Goal: Book appointment/travel/reservation

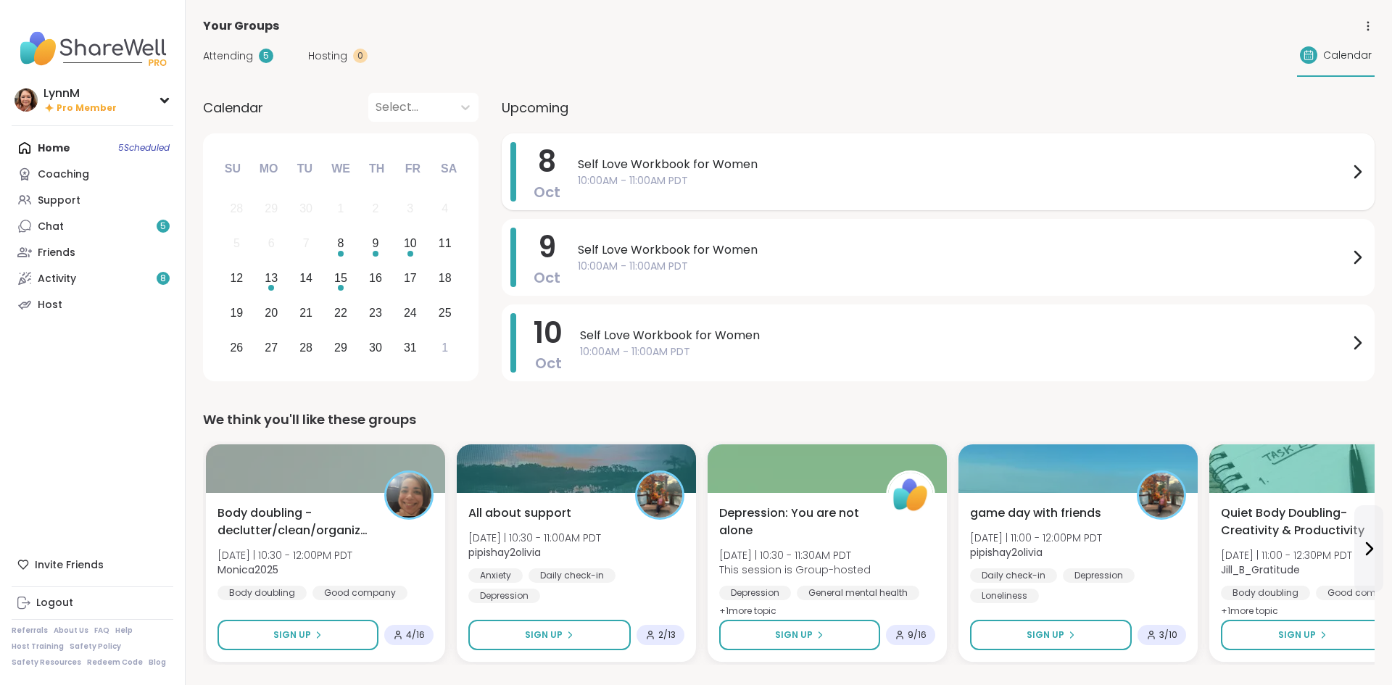
click at [1356, 176] on icon at bounding box center [1359, 172] width 6 height 12
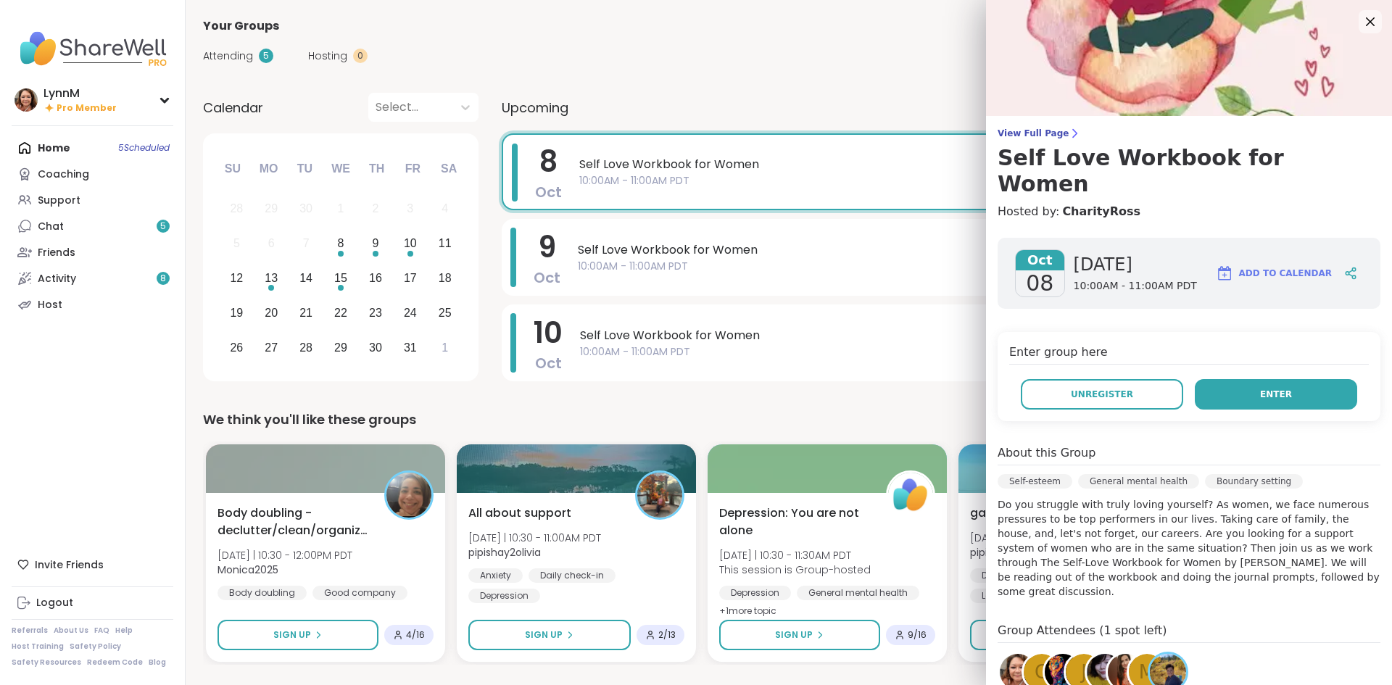
click at [1267, 388] on span "Enter" at bounding box center [1276, 394] width 32 height 13
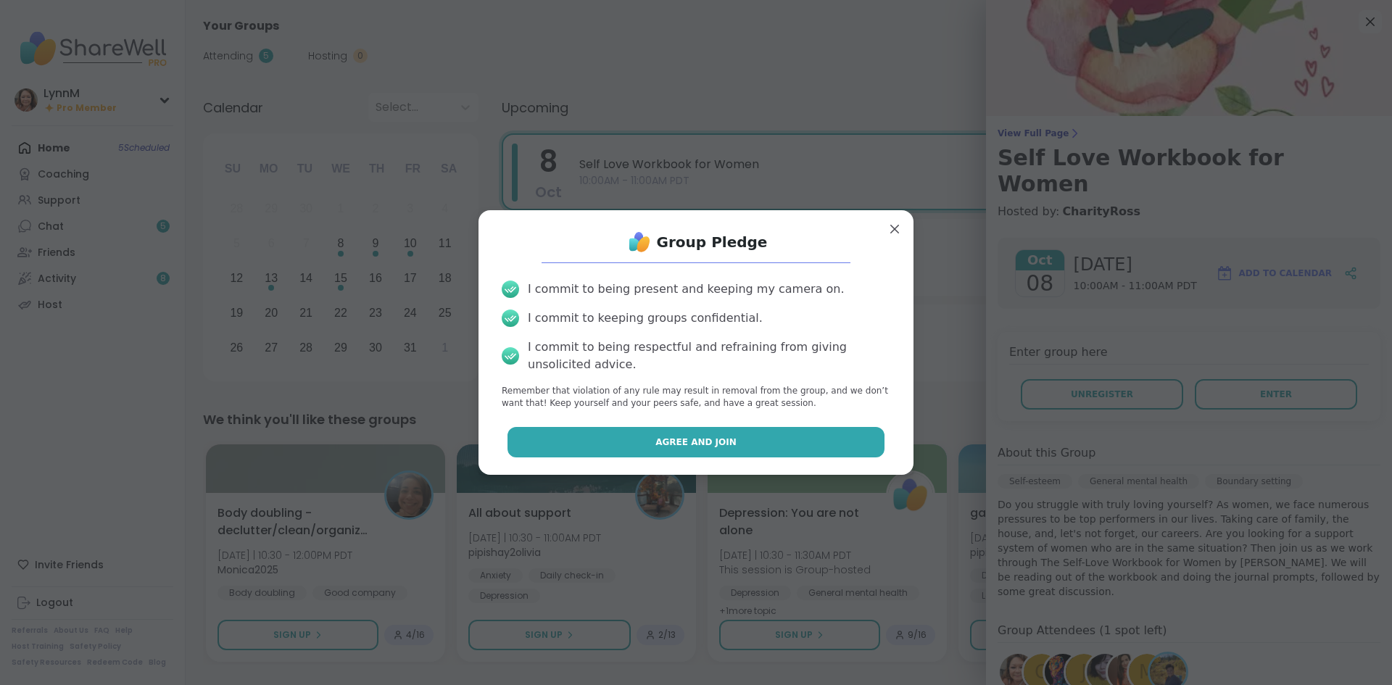
click at [771, 445] on button "Agree and Join" at bounding box center [697, 442] width 378 height 30
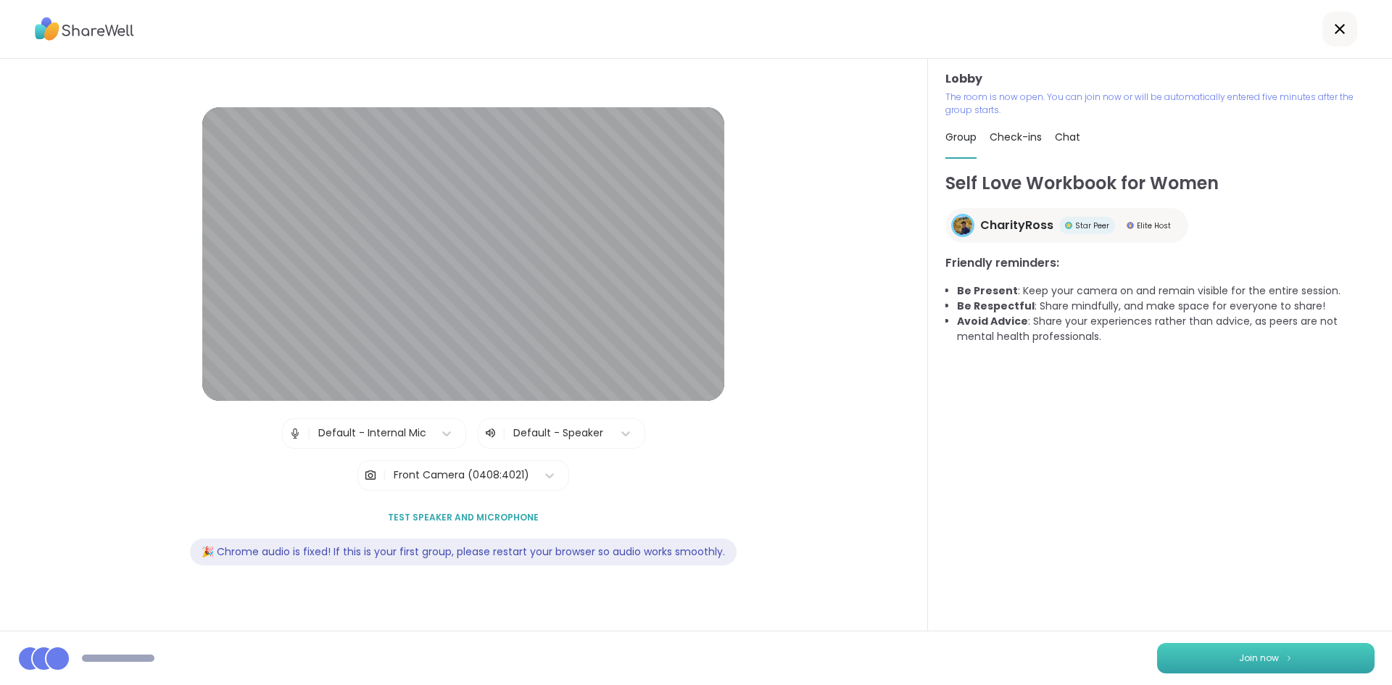
click at [1234, 661] on button "Join now" at bounding box center [1267, 658] width 218 height 30
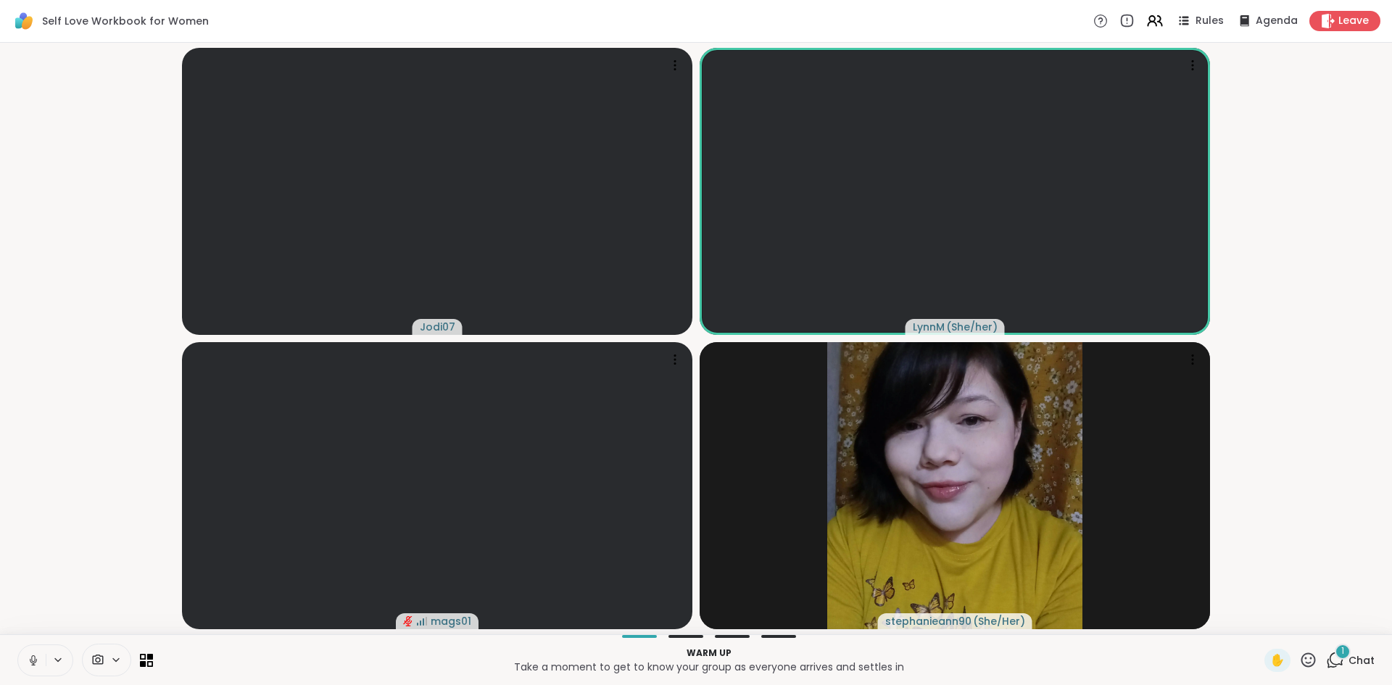
click at [1336, 657] on icon at bounding box center [1335, 660] width 18 height 18
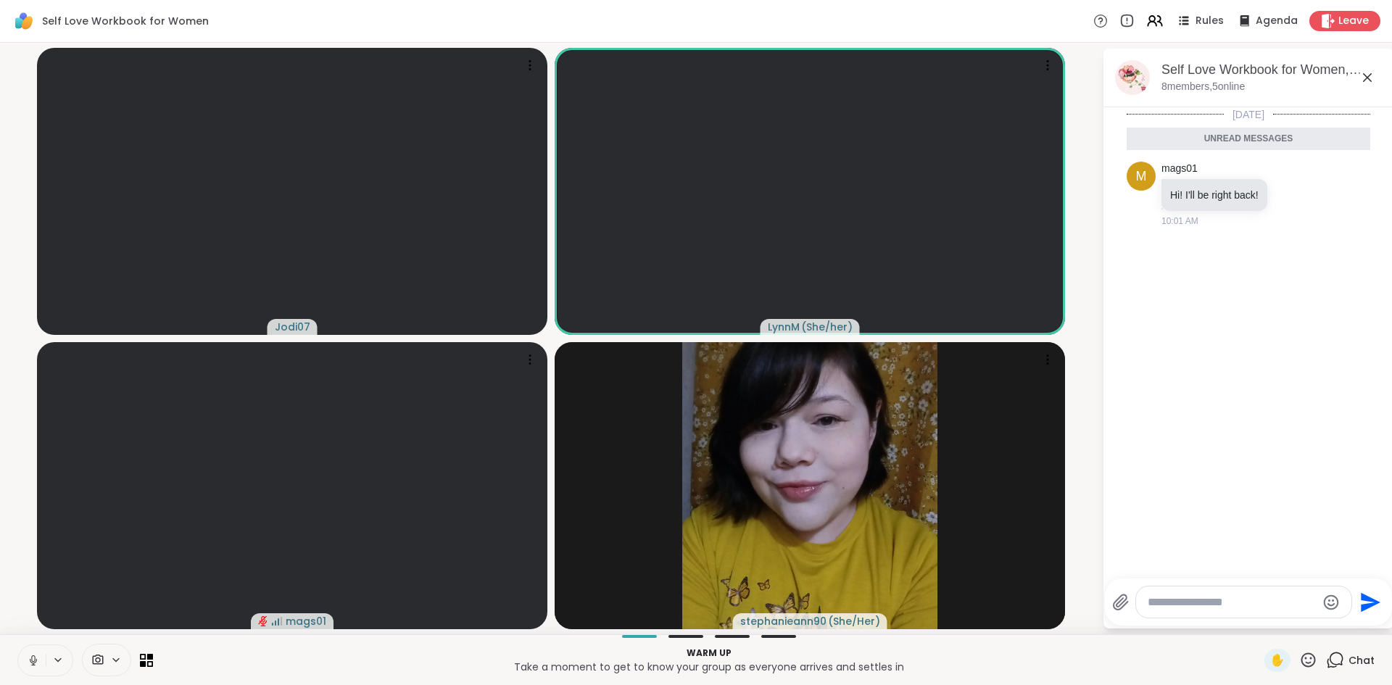
click at [1371, 82] on icon at bounding box center [1367, 77] width 17 height 17
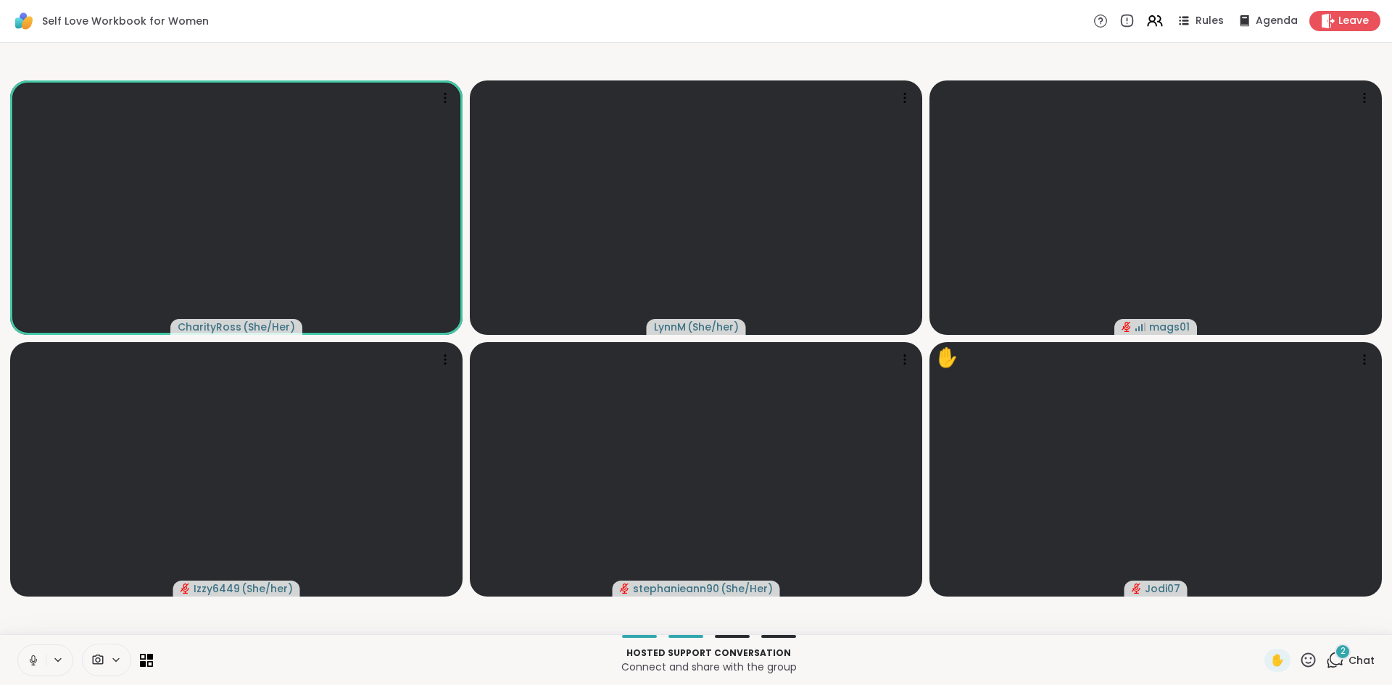
click at [37, 661] on icon at bounding box center [33, 660] width 13 height 13
click at [1311, 665] on icon at bounding box center [1309, 660] width 18 height 18
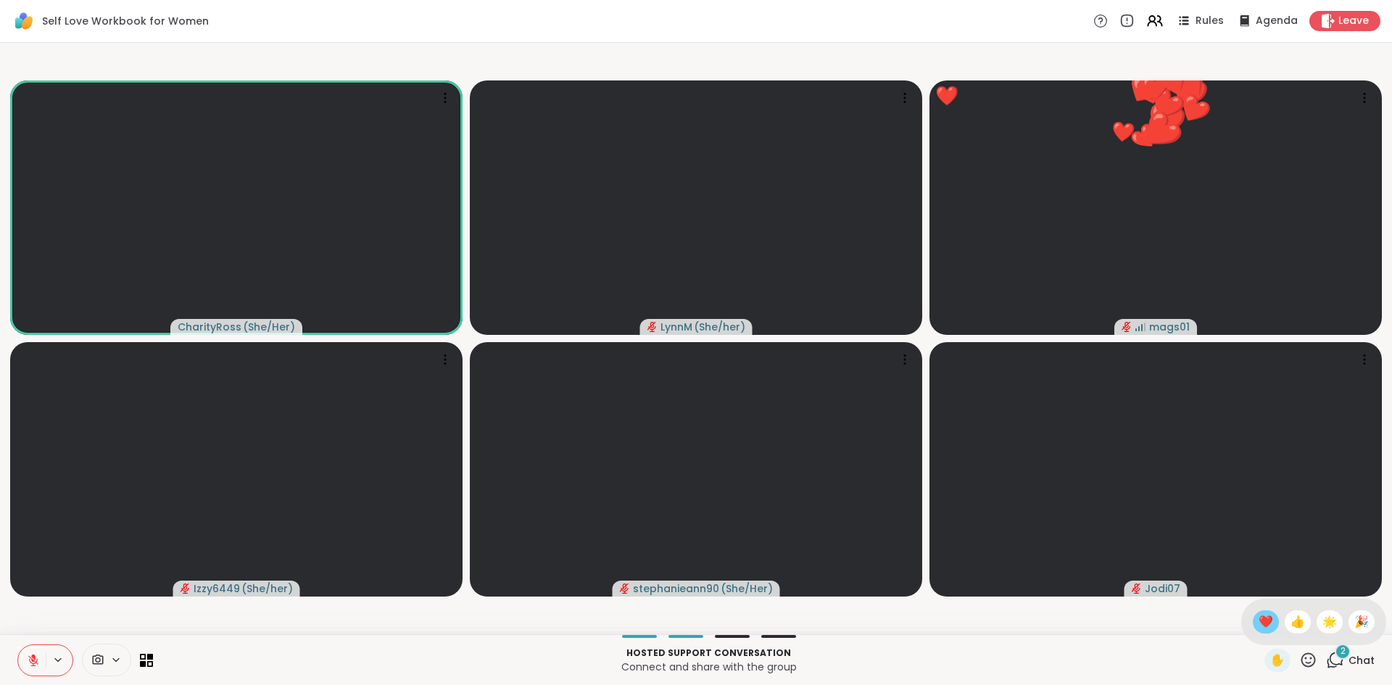
click at [1267, 628] on span "❤️" at bounding box center [1266, 622] width 15 height 17
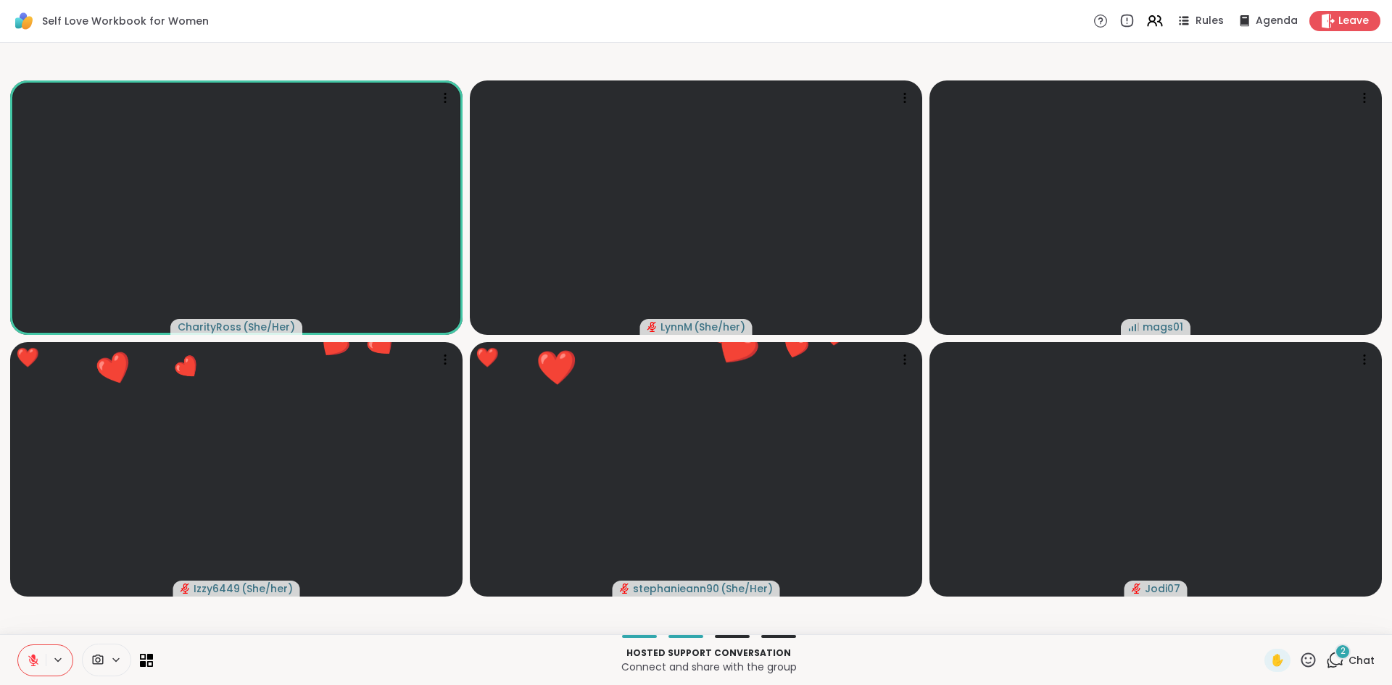
click at [1308, 656] on icon at bounding box center [1309, 660] width 18 height 18
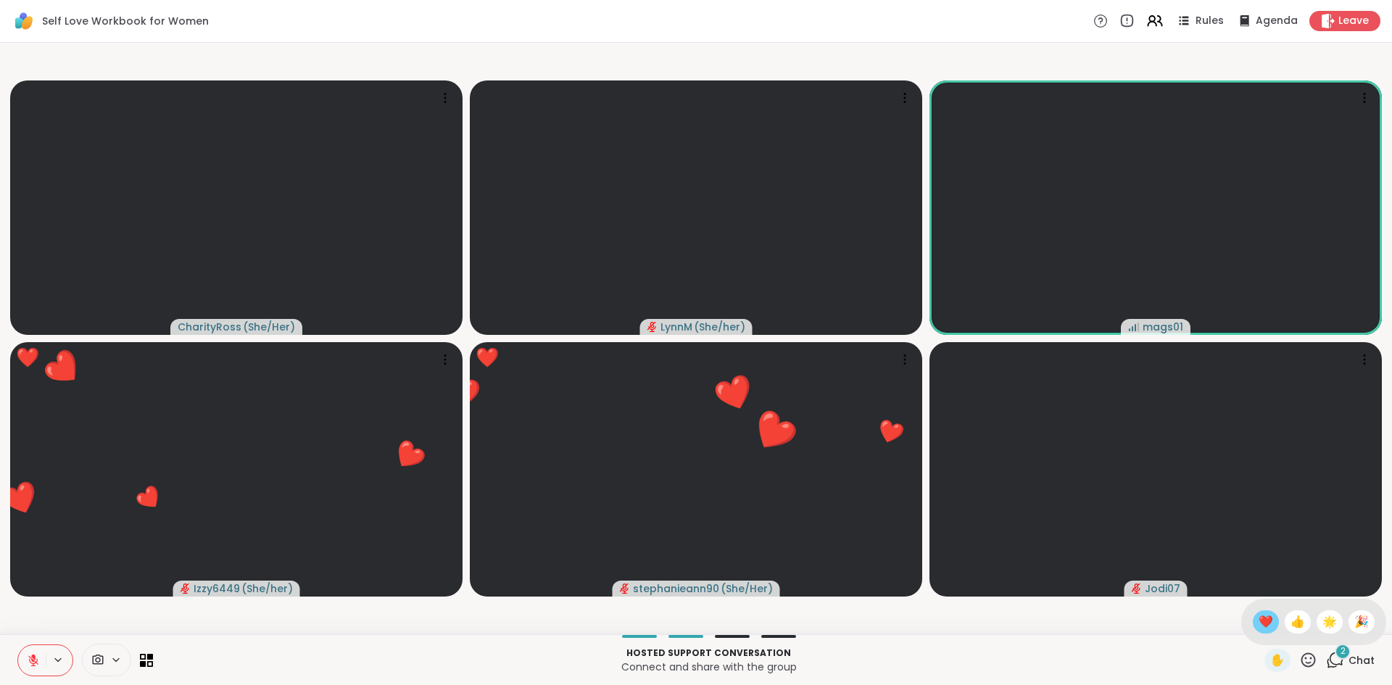
click at [1264, 619] on span "❤️" at bounding box center [1266, 622] width 15 height 17
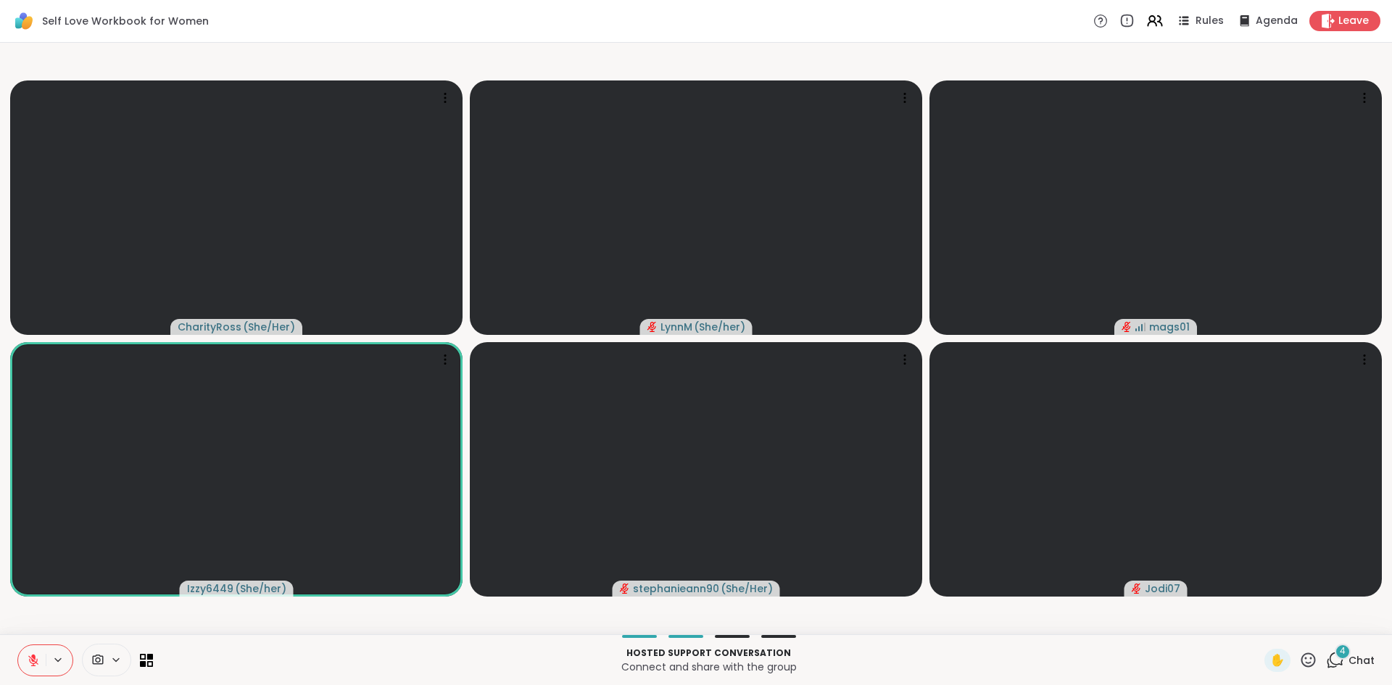
click at [1305, 661] on icon at bounding box center [1309, 660] width 18 height 18
click at [1263, 626] on span "❤️" at bounding box center [1266, 622] width 15 height 17
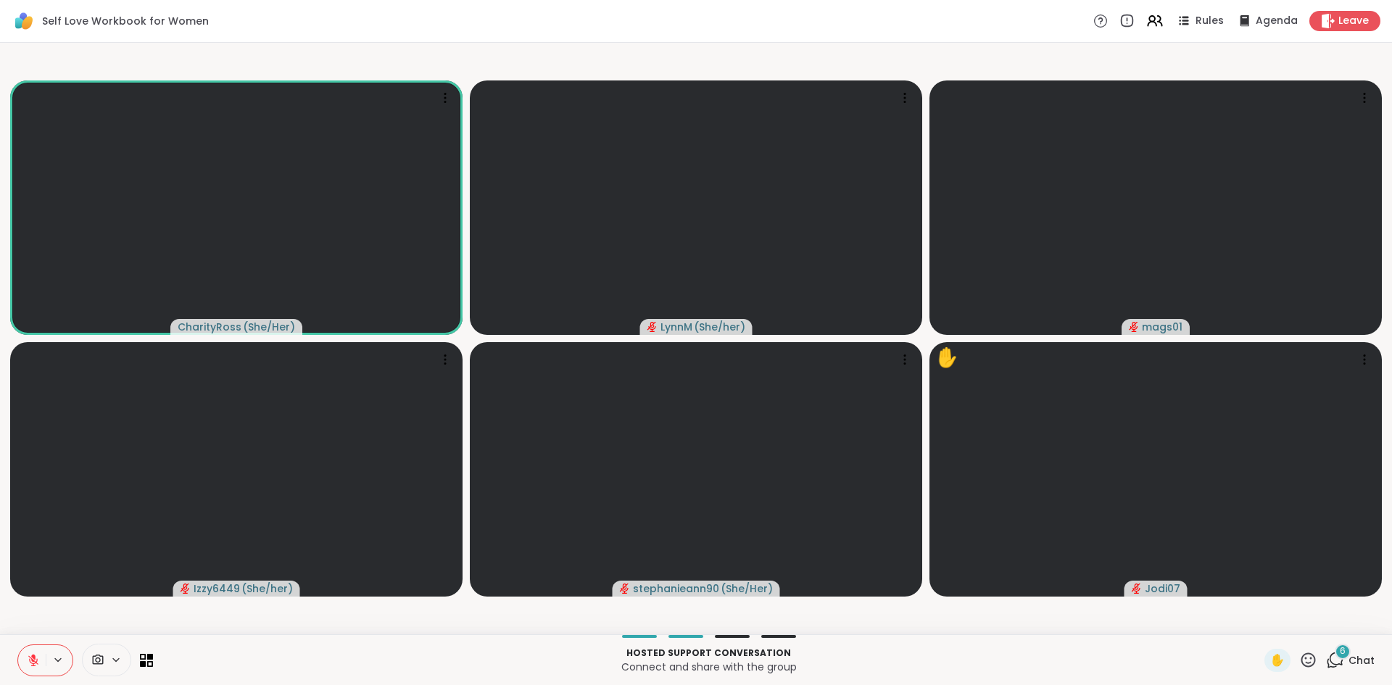
click at [31, 665] on icon at bounding box center [33, 660] width 13 height 13
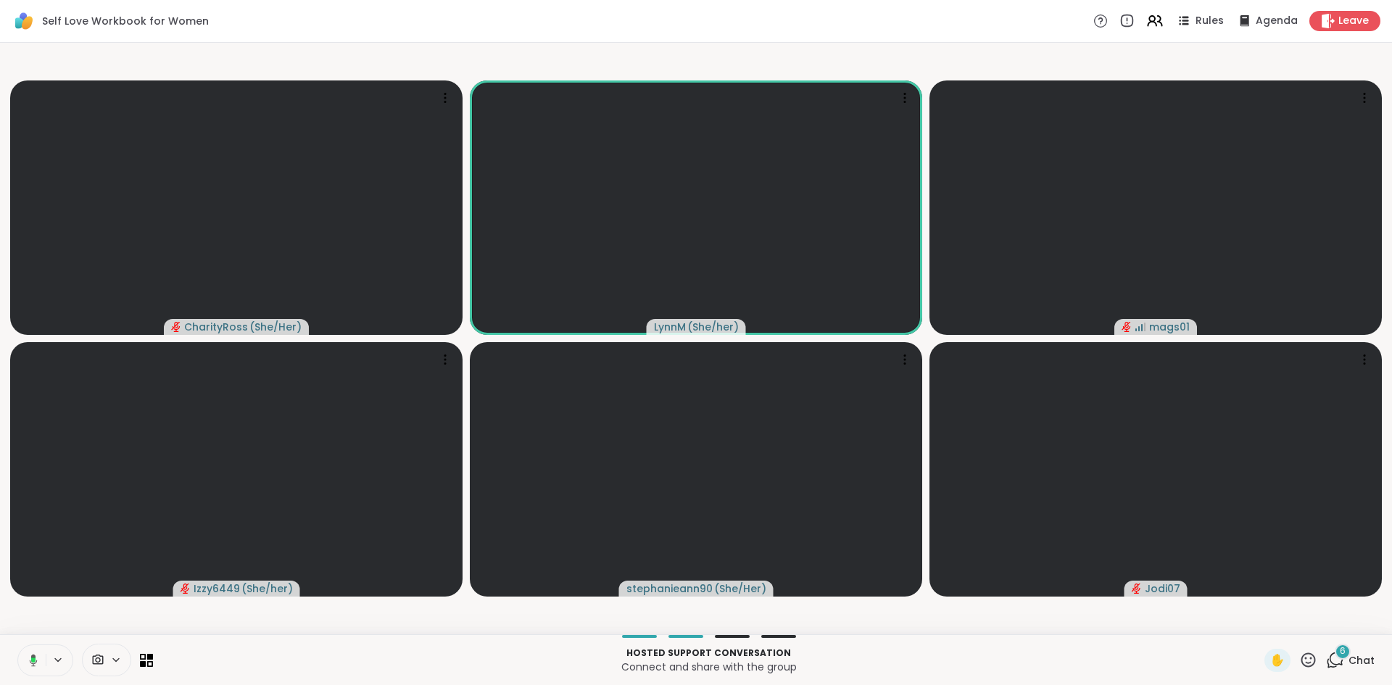
click at [38, 663] on button at bounding box center [31, 660] width 30 height 30
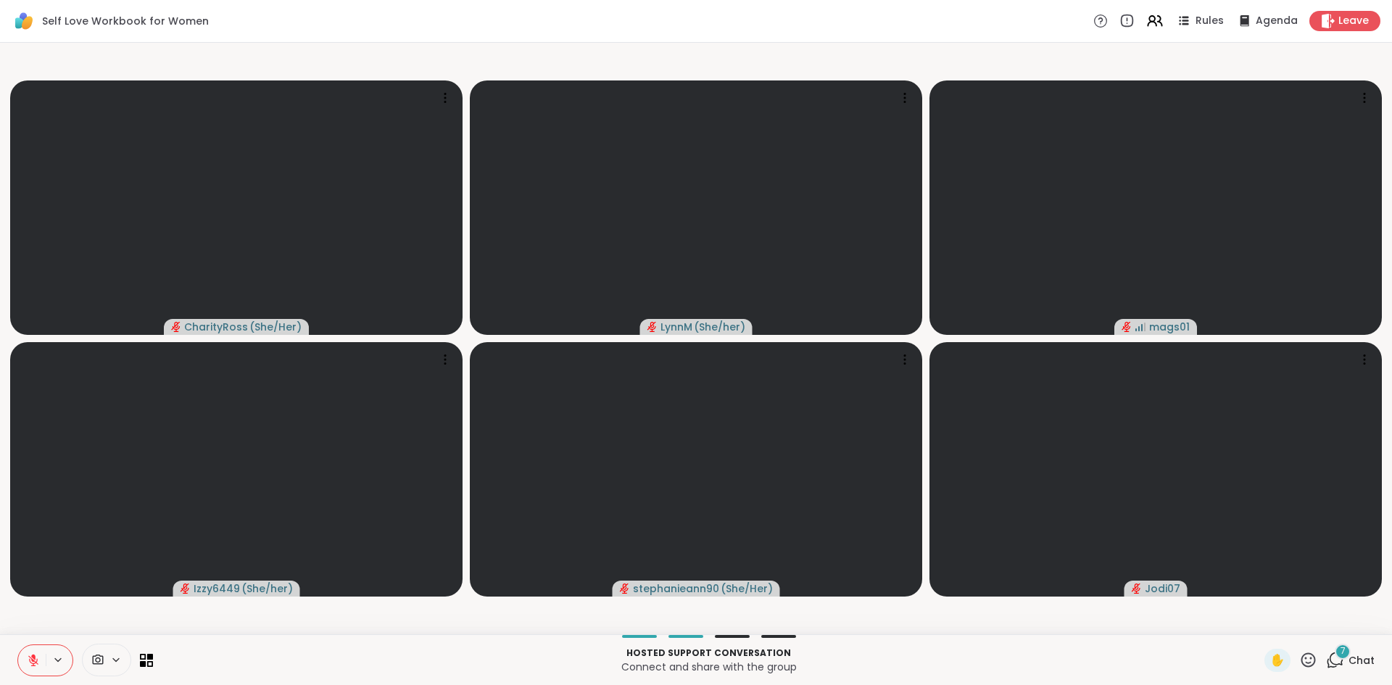
click at [38, 665] on icon at bounding box center [33, 660] width 13 height 13
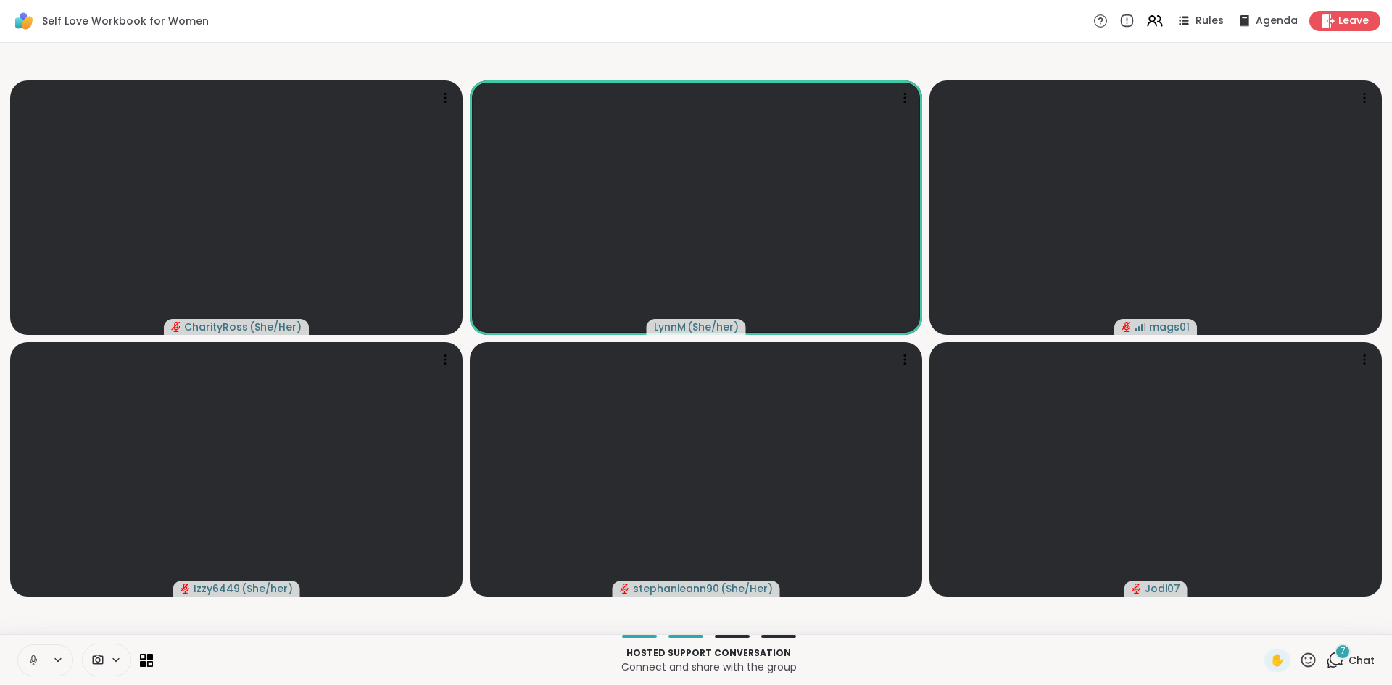
click at [33, 659] on icon at bounding box center [33, 660] width 13 height 13
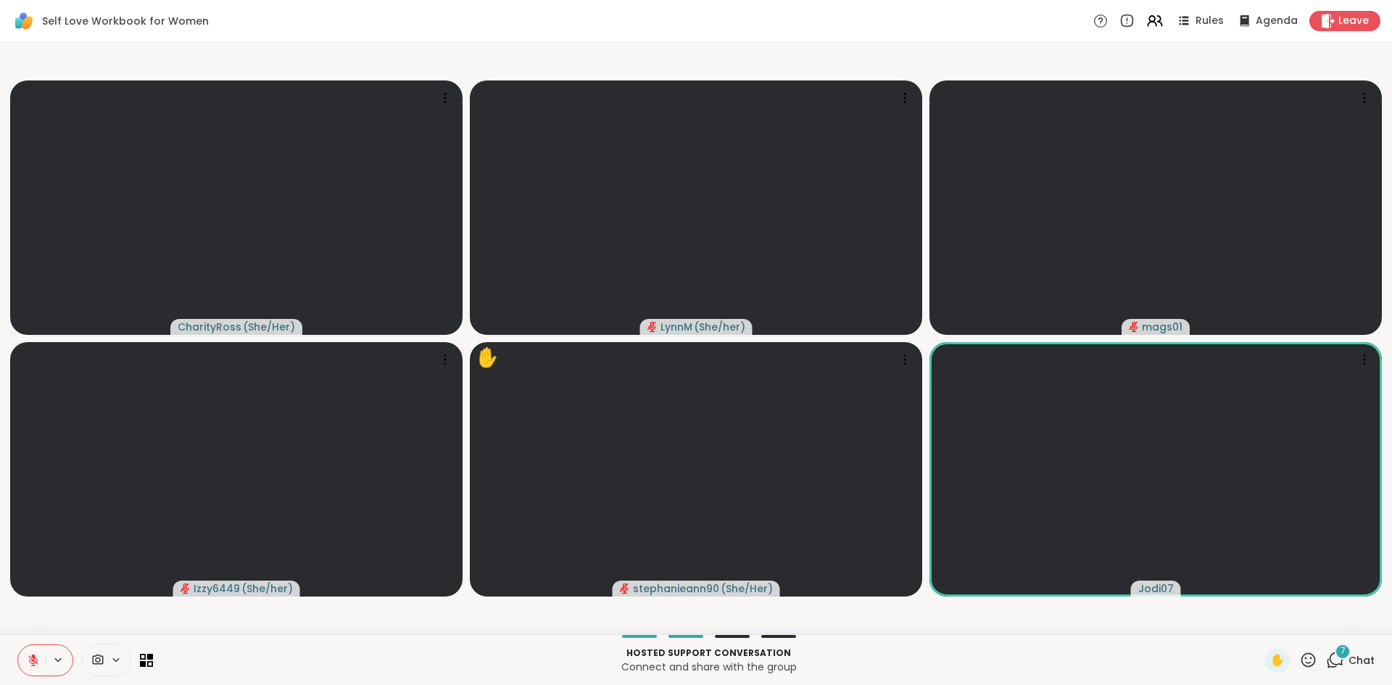
click at [33, 664] on icon at bounding box center [33, 660] width 13 height 13
click at [30, 665] on icon at bounding box center [33, 660] width 13 height 13
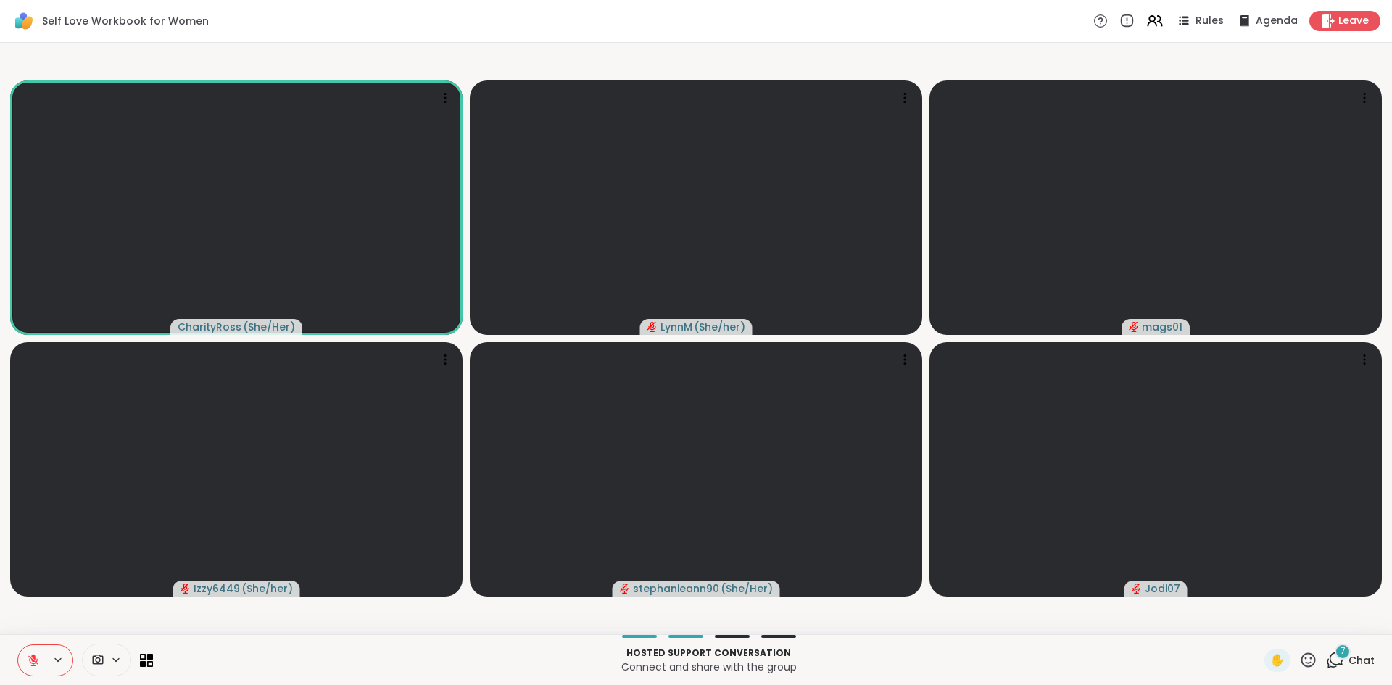
click at [36, 664] on icon at bounding box center [33, 660] width 13 height 13
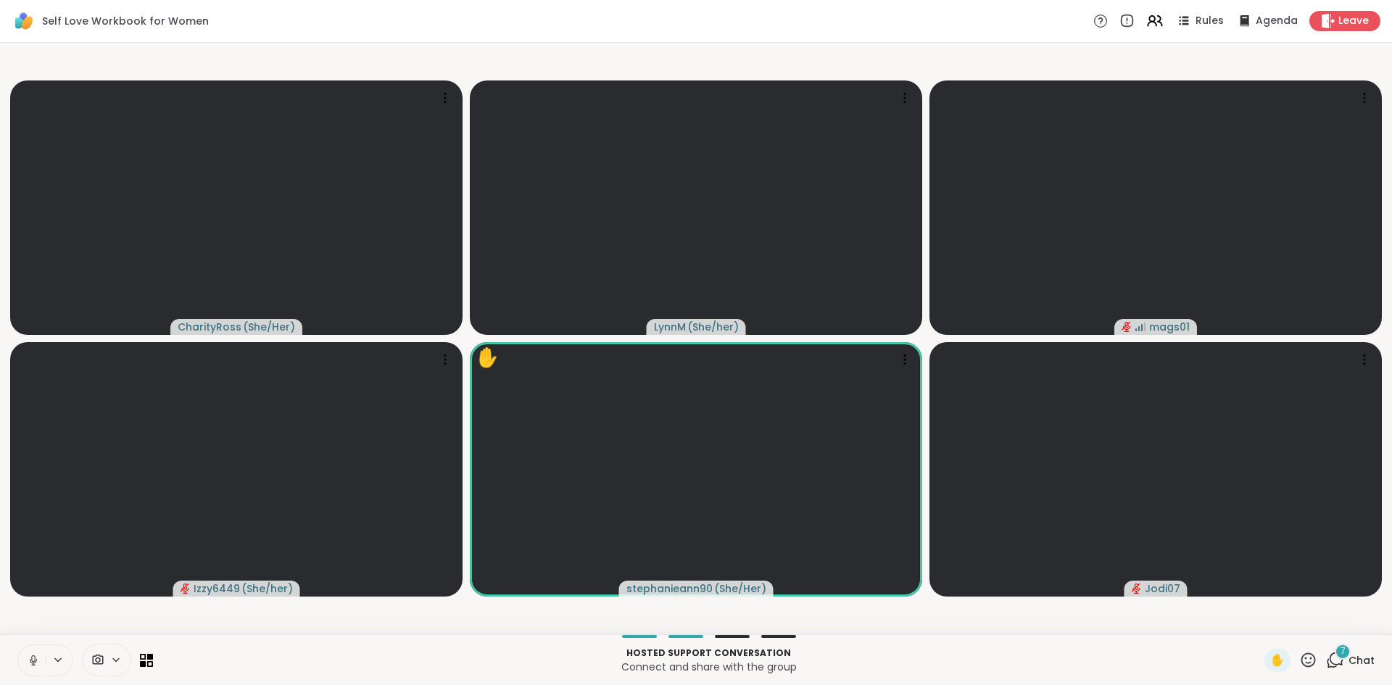
click at [32, 663] on icon at bounding box center [33, 661] width 7 height 4
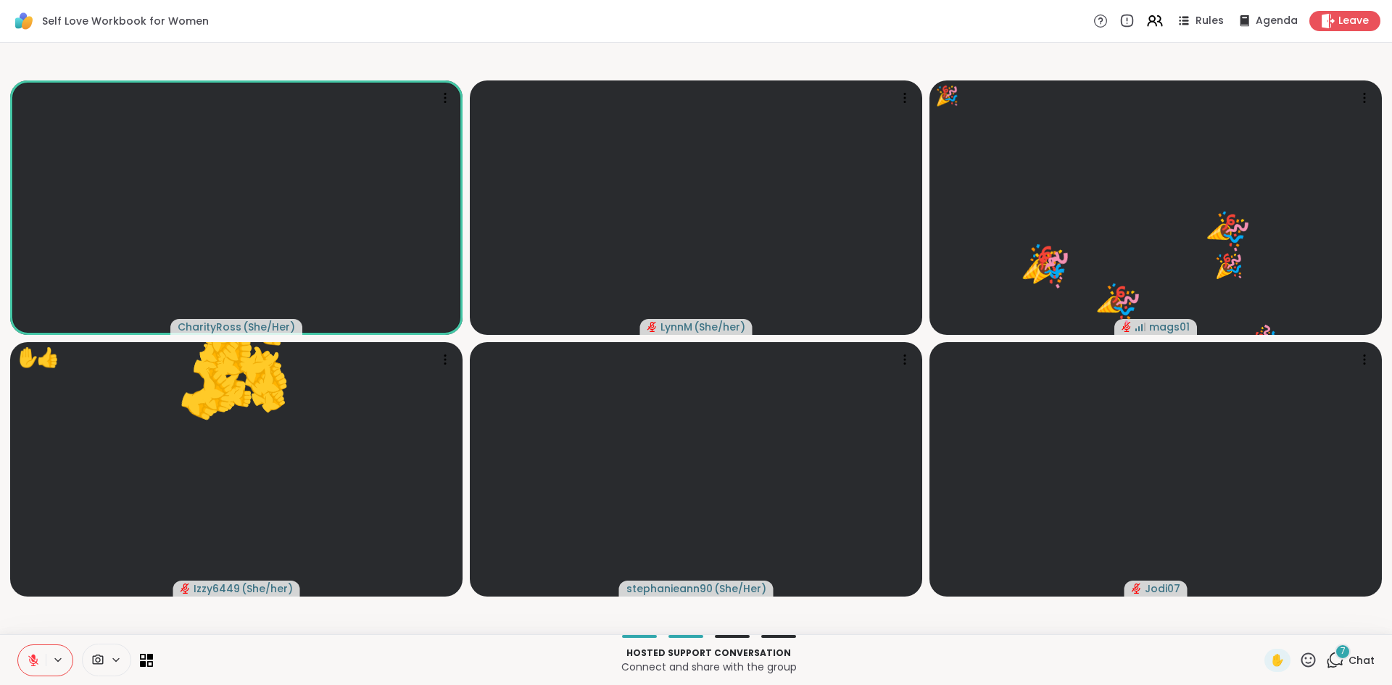
click at [1310, 662] on icon at bounding box center [1309, 660] width 18 height 18
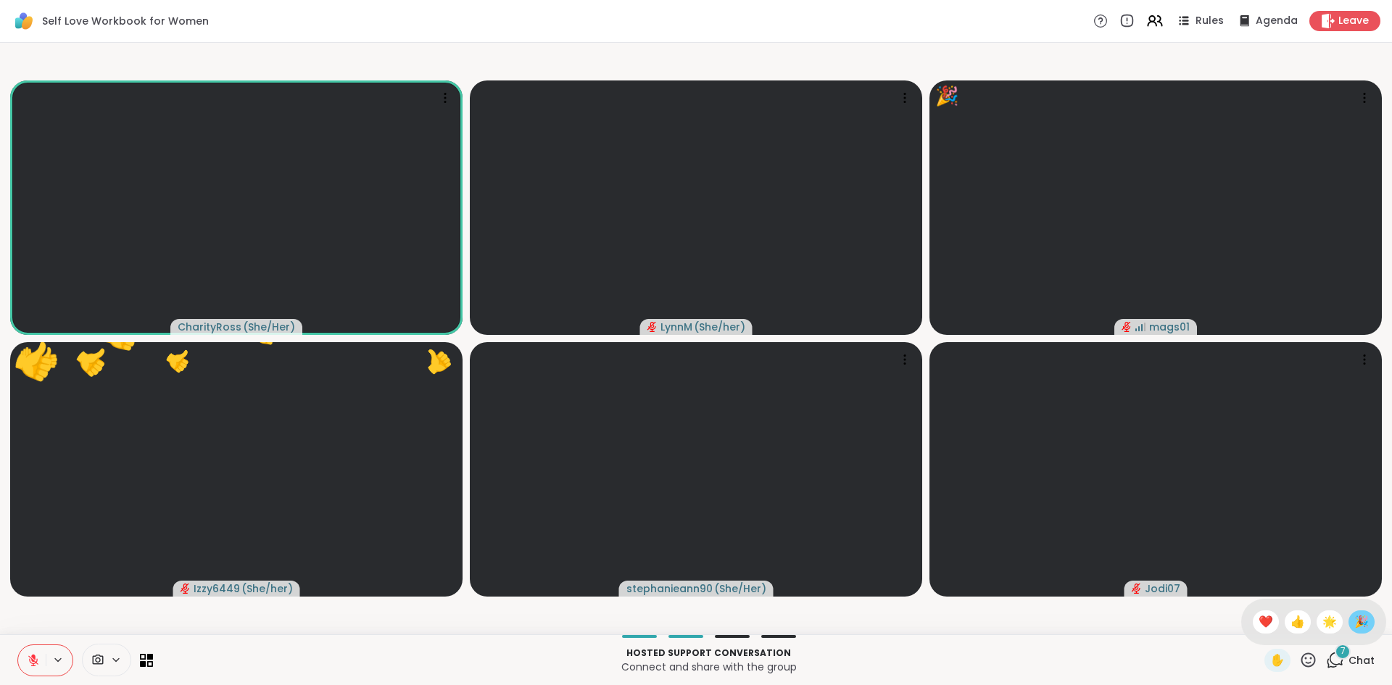
click at [1358, 623] on span "🎉" at bounding box center [1362, 622] width 15 height 17
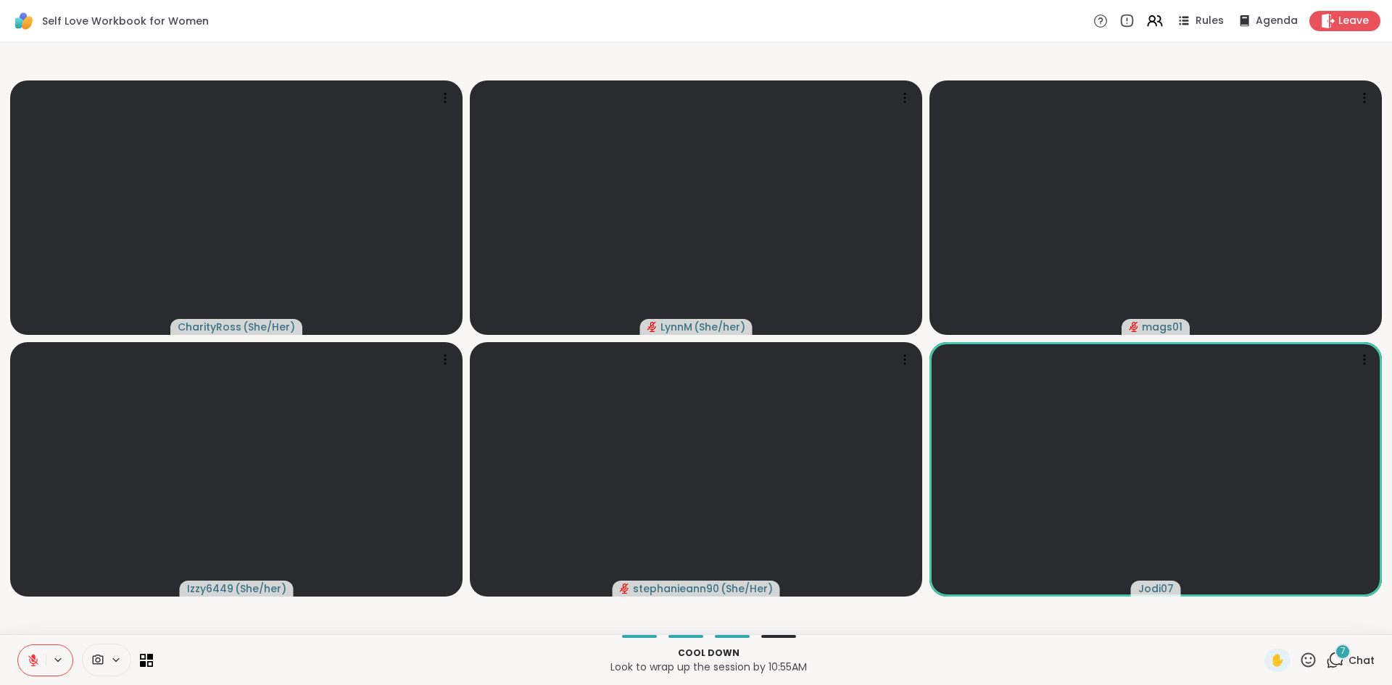
click at [1336, 661] on icon at bounding box center [1335, 660] width 18 height 18
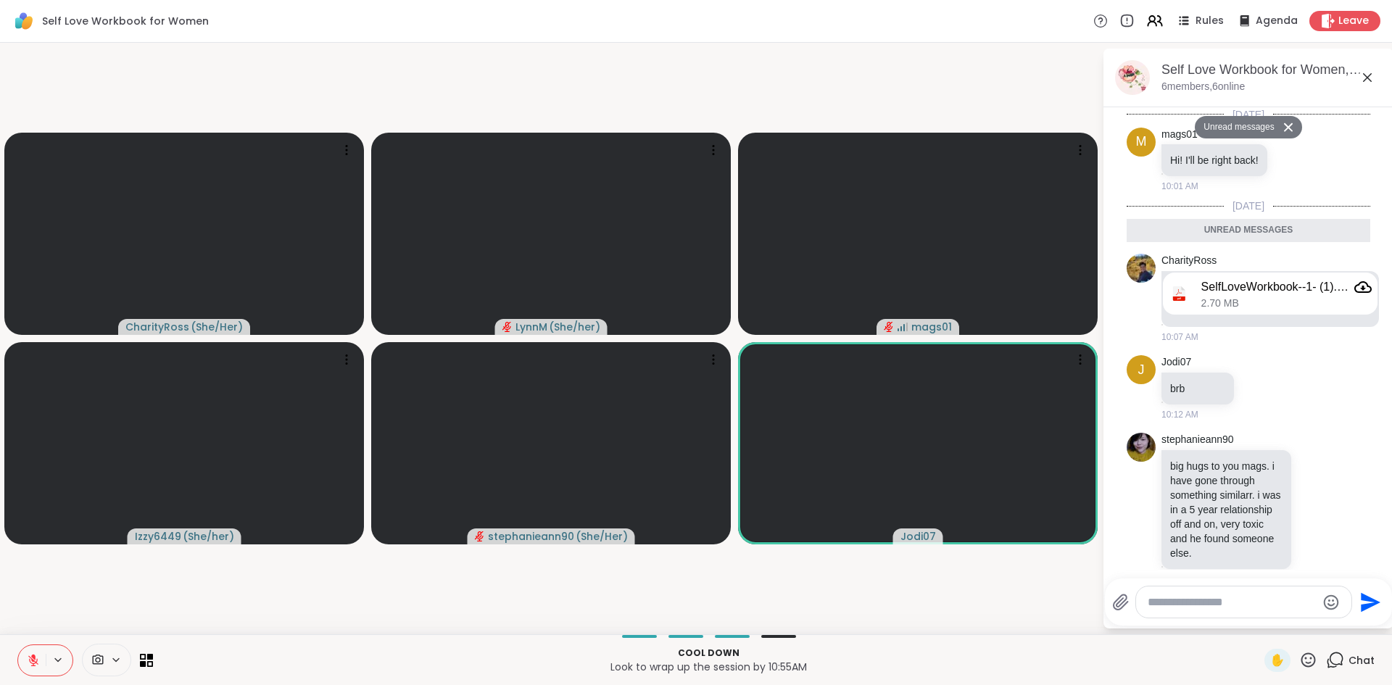
scroll to position [387, 0]
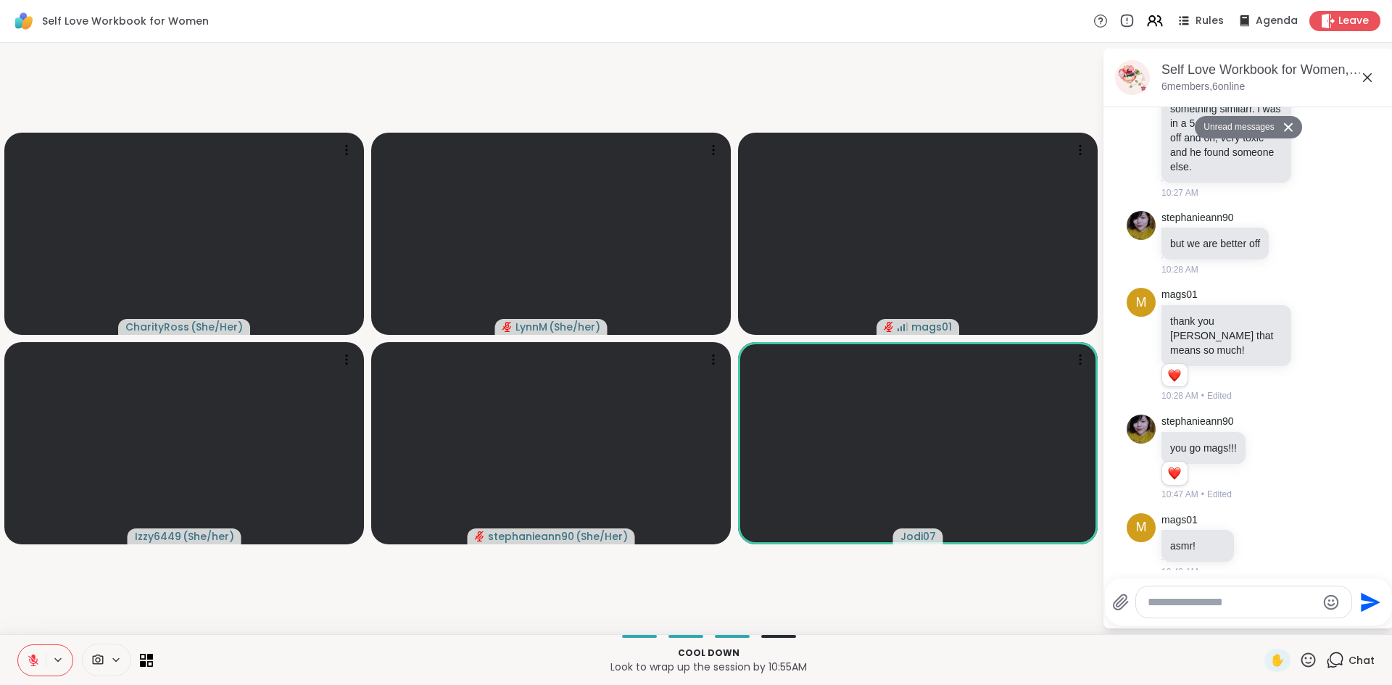
click at [1372, 86] on div "Self Love Workbook for Women, [DATE] 6 members, 6 online Unread messages [DATE]…" at bounding box center [1249, 339] width 290 height 580
click at [1369, 81] on icon at bounding box center [1367, 77] width 17 height 17
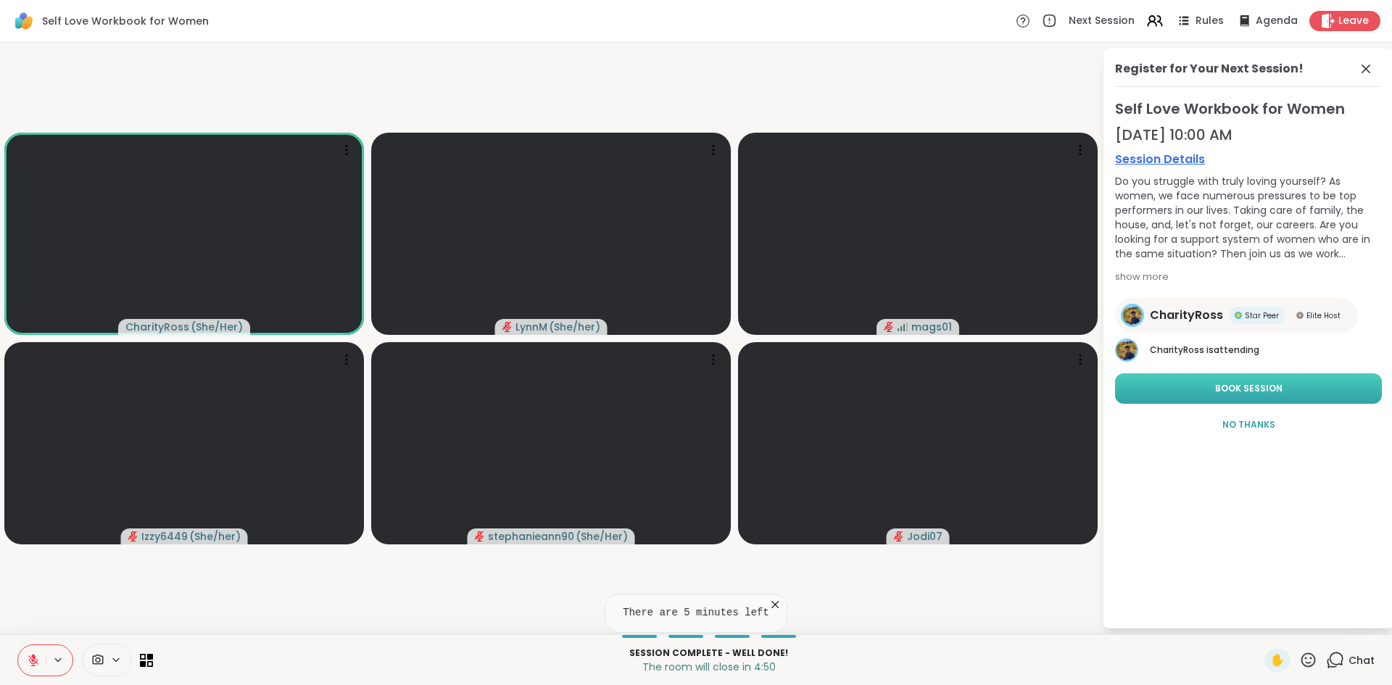
click at [1190, 397] on button "Book Session" at bounding box center [1248, 389] width 267 height 30
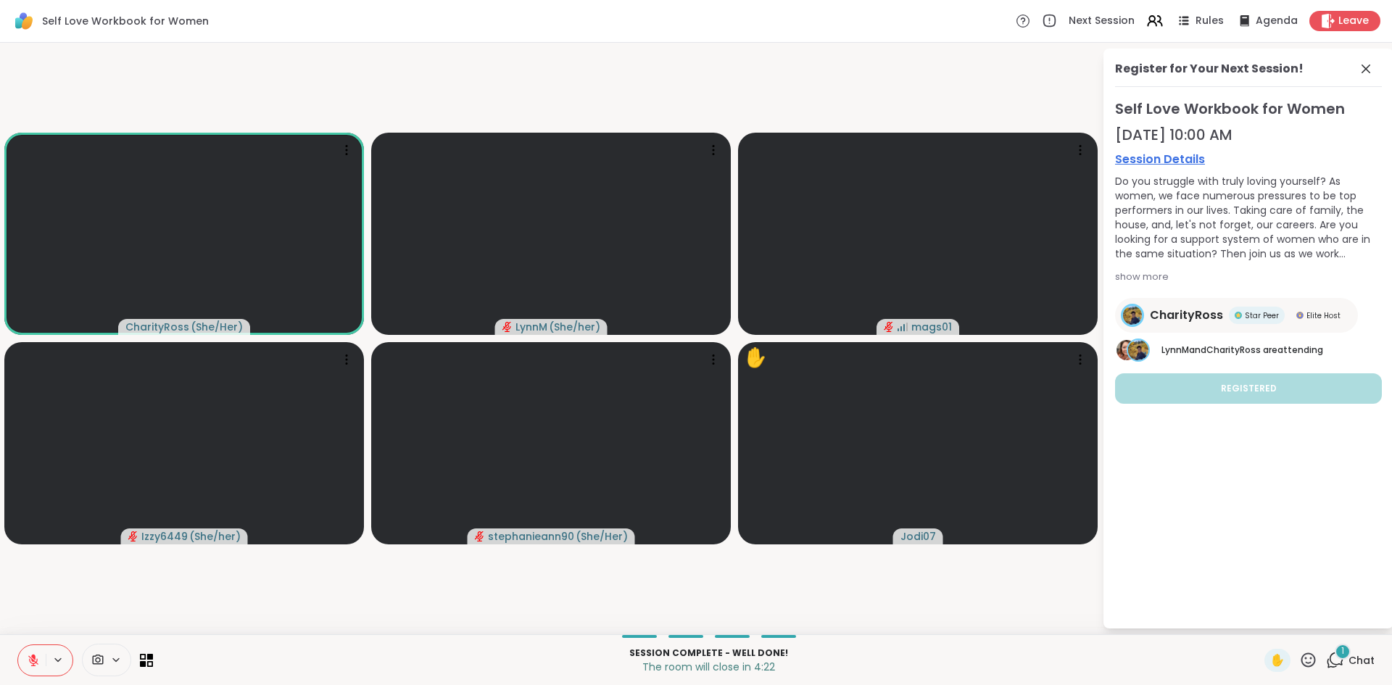
click at [30, 664] on icon at bounding box center [33, 660] width 13 height 13
